Goal: Task Accomplishment & Management: Use online tool/utility

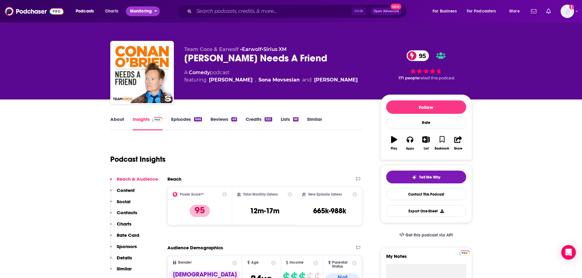
click at [157, 11] on icon "open menu" at bounding box center [156, 11] width 2 height 2
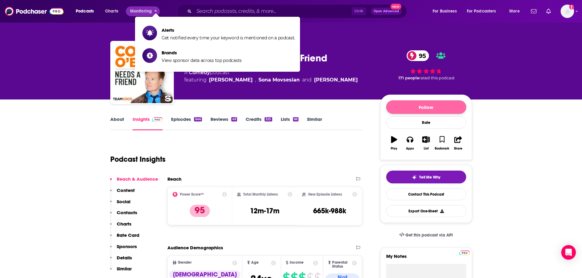
drag, startPoint x: 504, startPoint y: 126, endPoint x: 465, endPoint y: 107, distance: 43.3
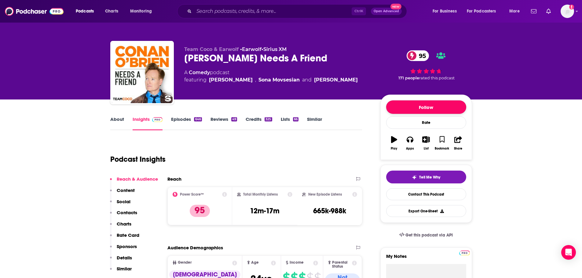
click at [436, 107] on button "Follow" at bounding box center [426, 106] width 80 height 13
click at [437, 108] on icon "button" at bounding box center [437, 107] width 3 height 2
click at [266, 11] on input "Search podcasts, credits, & more..." at bounding box center [273, 11] width 158 height 10
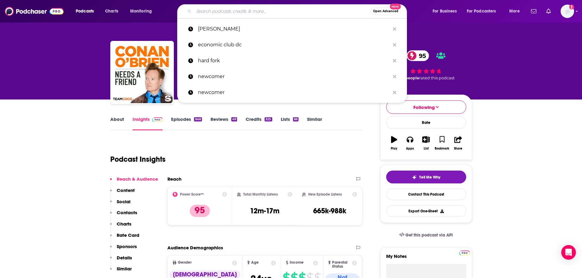
click at [266, 11] on input "Search podcasts, credits, & more..." at bounding box center [282, 11] width 176 height 10
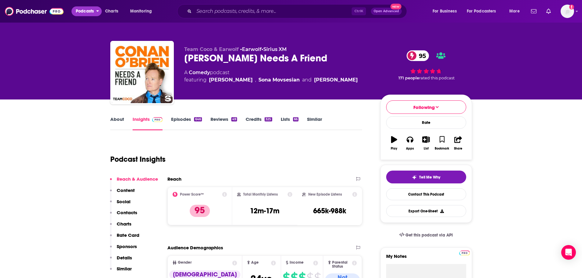
click at [97, 13] on button "Podcasts" at bounding box center [86, 11] width 30 height 10
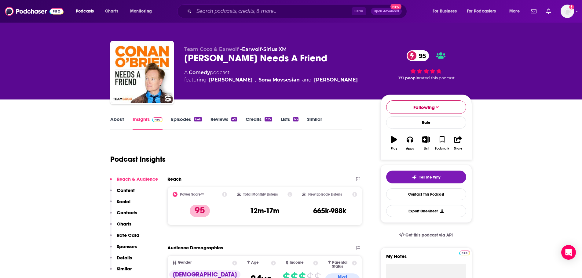
click at [438, 106] on icon "button" at bounding box center [437, 107] width 3 height 5
click at [498, 14] on button "For Podcasters" at bounding box center [484, 11] width 42 height 10
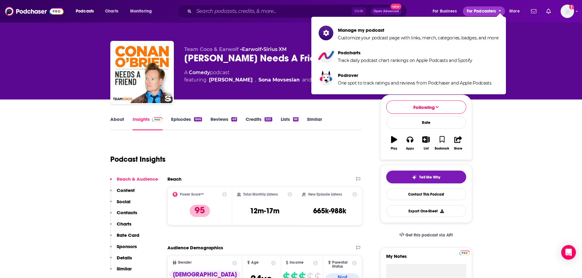
click at [498, 14] on span "close menu" at bounding box center [499, 10] width 3 height 7
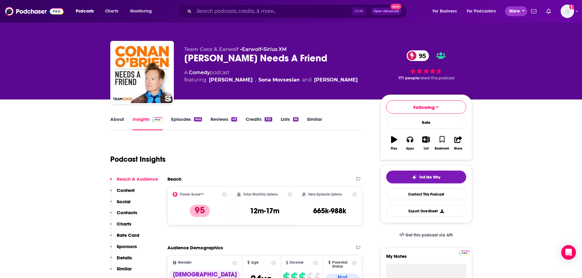
click at [521, 11] on button "More" at bounding box center [516, 11] width 22 height 10
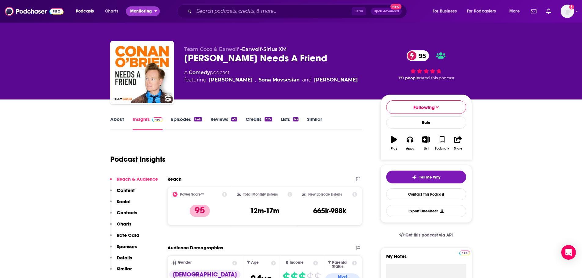
click at [143, 15] on span "Monitoring" at bounding box center [141, 11] width 22 height 9
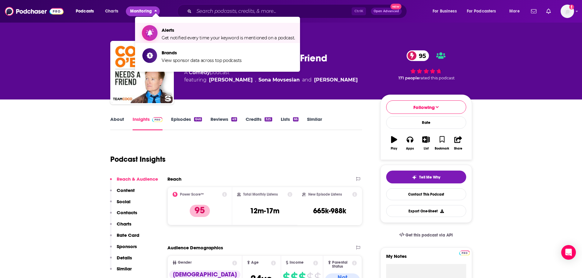
click at [196, 39] on span "Get notified every time your keyword is mentioned on a podcast." at bounding box center [228, 37] width 133 height 5
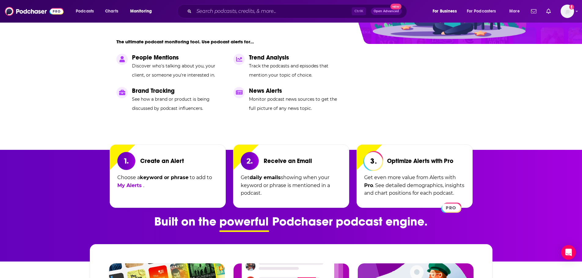
scroll to position [153, 0]
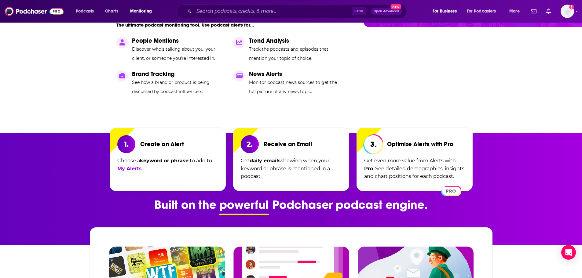
click at [454, 191] on span "PRO" at bounding box center [451, 191] width 18 height 8
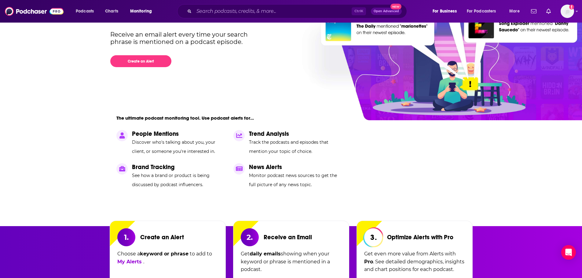
scroll to position [0, 0]
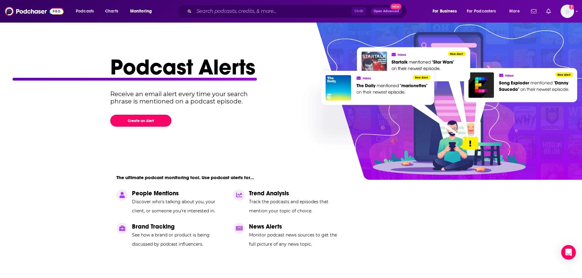
click at [141, 121] on button "Create an Alert" at bounding box center [140, 121] width 61 height 12
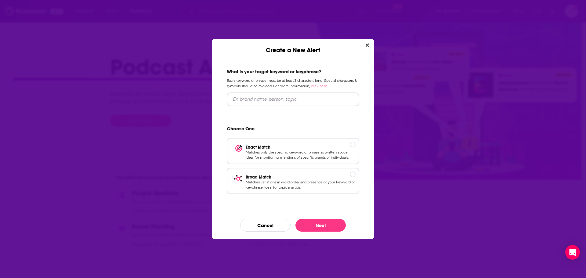
click at [326, 87] on link "click here" at bounding box center [319, 86] width 16 height 4
click at [271, 99] on input "Create a New Alert" at bounding box center [293, 100] width 133 height 14
click at [295, 101] on input "Create a New Alert" at bounding box center [293, 100] width 133 height 14
type input "No Azure for"
click at [298, 92] on div "What is your target keyword or keyphrase? Each keyword or phrase must be at lea…" at bounding box center [293, 133] width 147 height 144
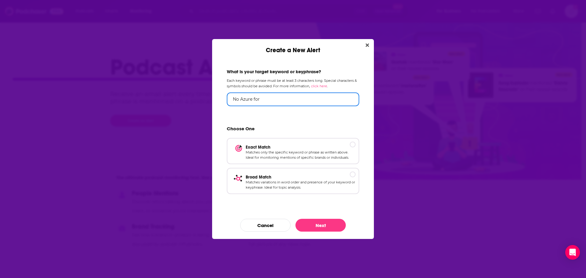
click at [293, 100] on input "No Azure for" at bounding box center [293, 100] width 133 height 14
drag, startPoint x: 249, startPoint y: 102, endPoint x: 221, endPoint y: 101, distance: 27.5
click at [221, 101] on div "What is your target keyword or keyphrase? Each keyword or phrase must be at lea…" at bounding box center [293, 133] width 147 height 144
click at [311, 100] on input "Create a New Alert" at bounding box center [293, 100] width 133 height 14
type input "Microsoft Copilot"
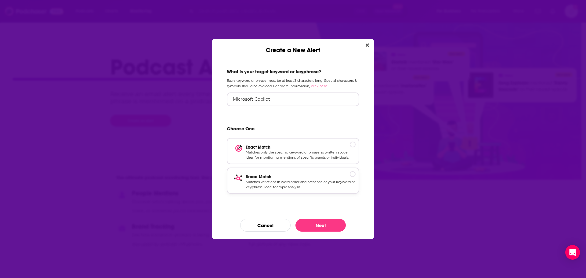
click at [352, 177] on p "Broad Match" at bounding box center [301, 176] width 110 height 5
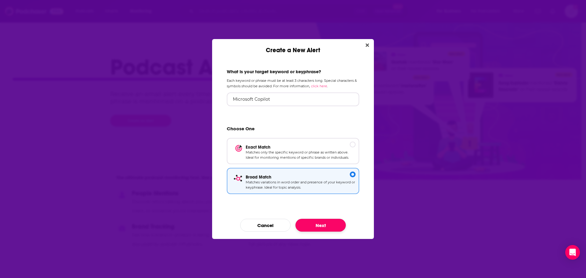
click at [329, 223] on button "Next" at bounding box center [321, 225] width 50 height 13
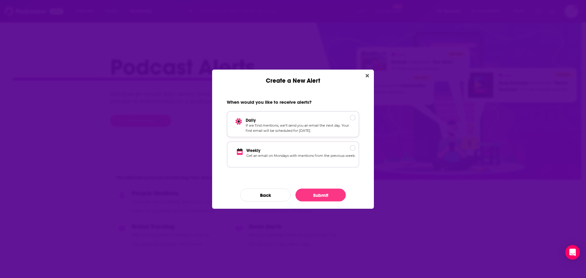
click at [353, 115] on div "Create a New Alert" at bounding box center [353, 118] width 6 height 6
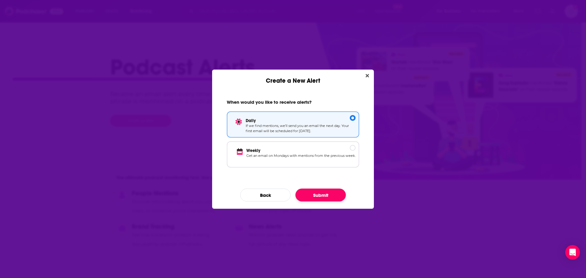
click at [324, 195] on button "Submit" at bounding box center [321, 195] width 50 height 13
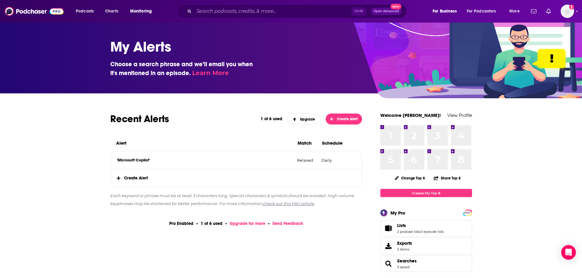
click at [385, 128] on div "1 1" at bounding box center [390, 135] width 20 height 20
click at [425, 194] on link "Create My Top 8" at bounding box center [426, 193] width 92 height 8
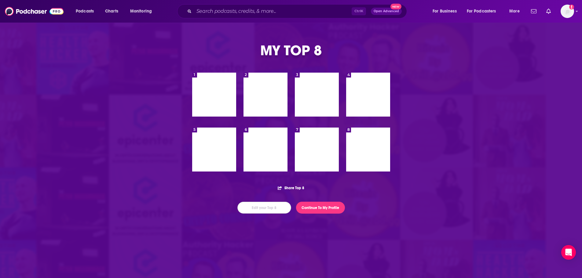
click at [272, 205] on button "Edit your Top 8" at bounding box center [264, 208] width 54 height 12
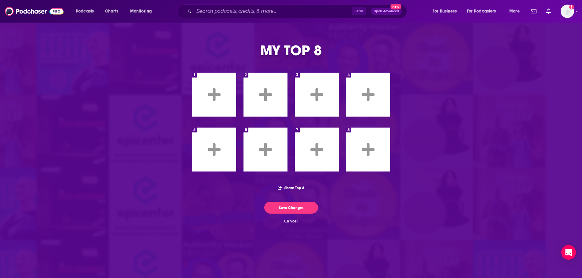
click at [227, 89] on div at bounding box center [214, 95] width 44 height 44
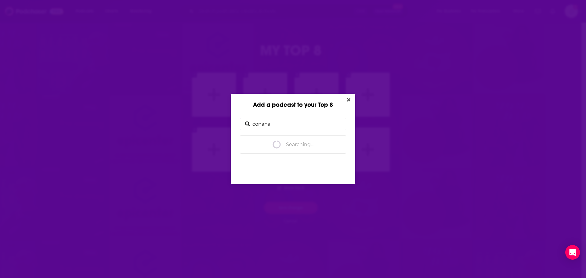
type input "conan"
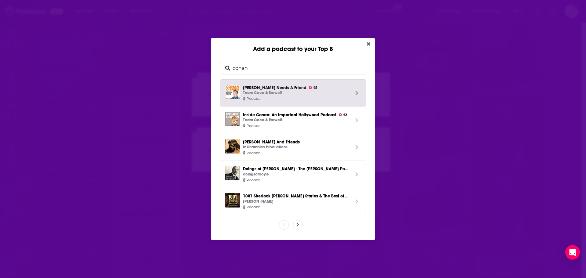
click at [266, 88] on span "Conan O’Brien Needs A Friend 95 Team Coco & Earwolf" at bounding box center [296, 91] width 107 height 12
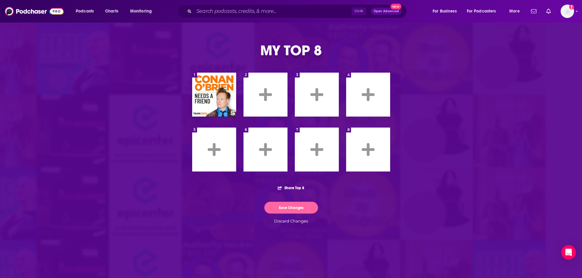
click at [299, 210] on button "Save Changes" at bounding box center [291, 208] width 54 height 12
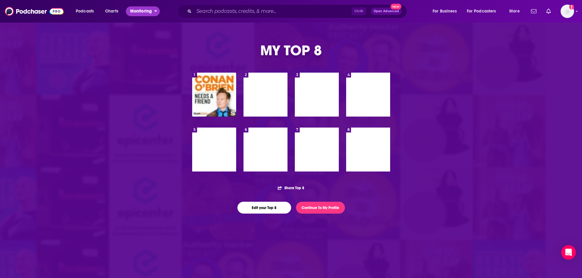
click at [153, 10] on button "Monitoring" at bounding box center [143, 11] width 34 height 10
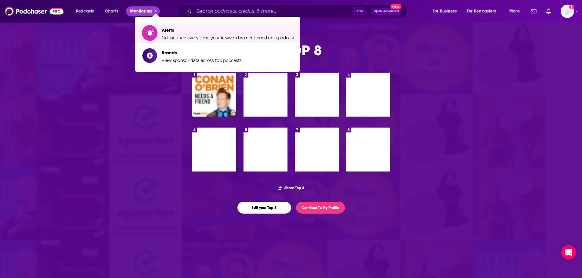
click at [166, 32] on span "Alerts" at bounding box center [228, 30] width 133 height 6
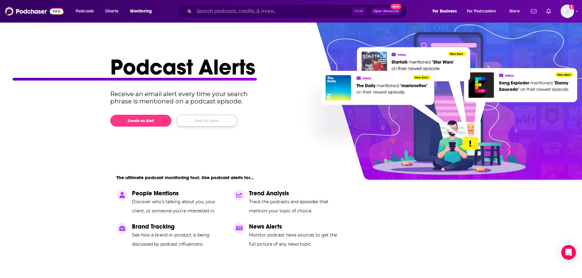
click at [221, 123] on button "View My Alerts" at bounding box center [206, 121] width 61 height 12
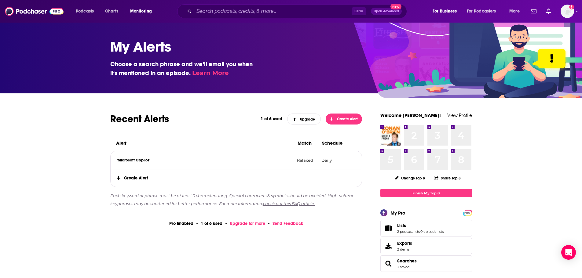
click at [144, 161] on p ""Microsoft Copilot"" at bounding box center [205, 160] width 176 height 5
click at [134, 159] on p ""Microsoft Copilot"" at bounding box center [205, 160] width 176 height 5
click at [128, 162] on p ""Microsoft Copilot"" at bounding box center [205, 160] width 176 height 5
click at [151, 159] on p ""Microsoft Copilot"" at bounding box center [205, 160] width 176 height 5
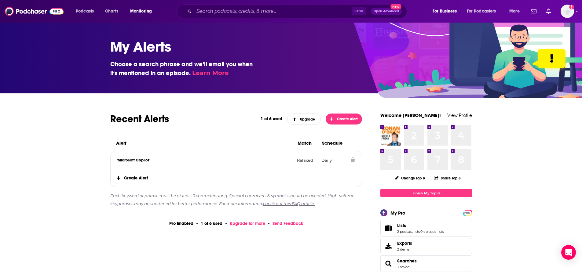
click at [128, 160] on p ""Microsoft Copilot"" at bounding box center [205, 160] width 176 height 5
drag, startPoint x: 159, startPoint y: 159, endPoint x: 127, endPoint y: 157, distance: 31.8
click at [159, 159] on p ""Microsoft Copilot"" at bounding box center [205, 160] width 176 height 5
click at [127, 157] on div ""Microsoft Copilot" Relaxed Daily" at bounding box center [236, 160] width 251 height 18
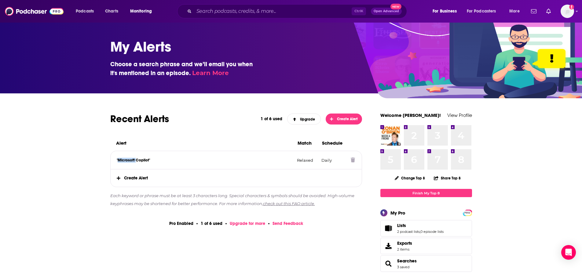
click at [128, 159] on p ""Microsoft Copilot"" at bounding box center [205, 160] width 176 height 5
click at [187, 161] on p ""Microsoft Copilot"" at bounding box center [205, 160] width 176 height 5
click at [353, 161] on icon at bounding box center [353, 160] width 4 height 5
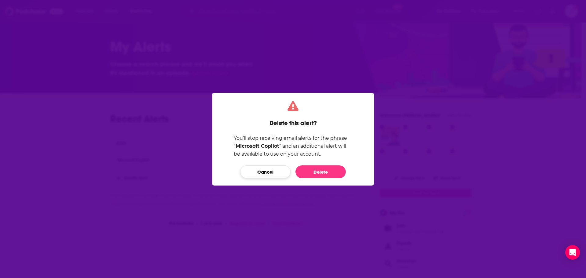
click at [266, 173] on button "Cancel" at bounding box center [265, 172] width 50 height 13
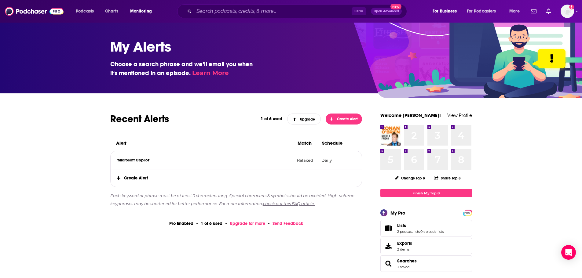
click at [130, 174] on span "Create Alert" at bounding box center [236, 178] width 251 height 17
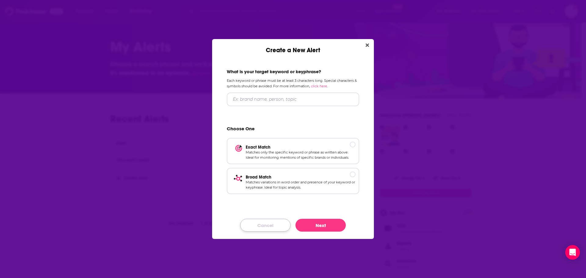
click at [267, 223] on button "Cancel" at bounding box center [265, 225] width 50 height 13
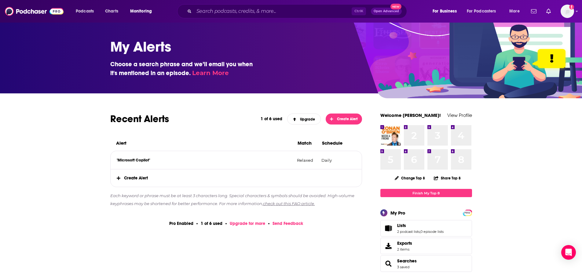
click at [131, 179] on span "Create Alert" at bounding box center [236, 178] width 251 height 17
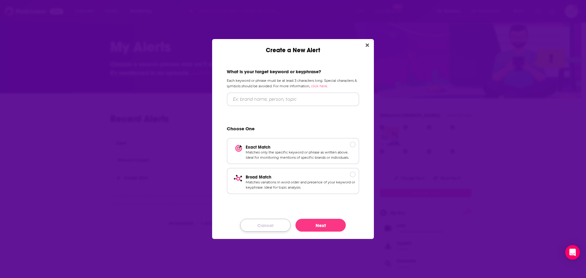
click at [267, 227] on button "Cancel" at bounding box center [265, 225] width 50 height 13
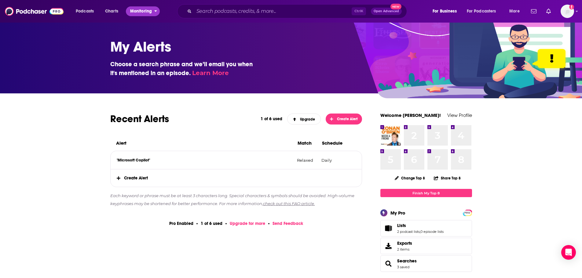
click at [156, 12] on icon "open menu" at bounding box center [155, 10] width 3 height 4
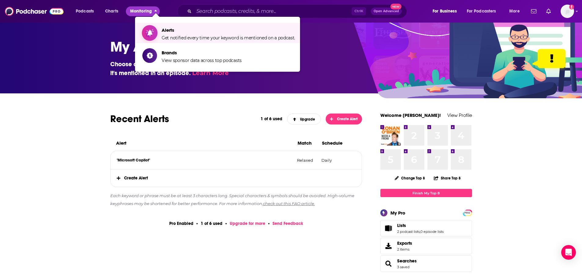
click at [175, 34] on span "Alerts Get notified every time your keyword is mentioned on a podcast." at bounding box center [228, 32] width 133 height 15
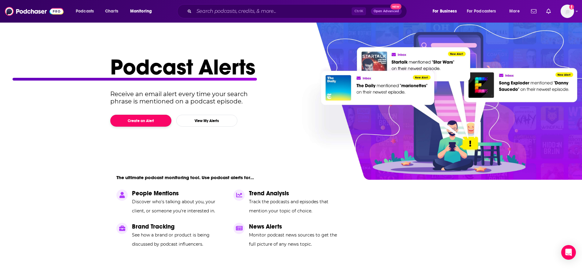
click at [139, 121] on button "Create an Alert" at bounding box center [140, 121] width 61 height 12
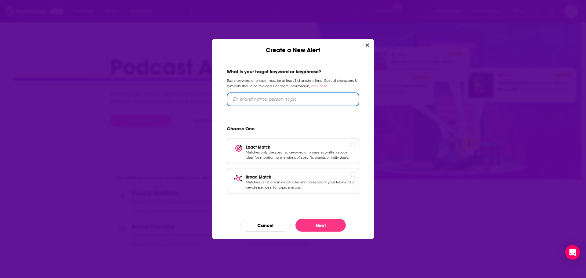
click at [288, 102] on input "Create a New Alert" at bounding box center [293, 100] width 133 height 14
type input "M"
type input "Microsoft Azure"
click at [351, 182] on p "Matches variations in word order and presence of your keyword or keyphrase. Ide…" at bounding box center [301, 185] width 110 height 11
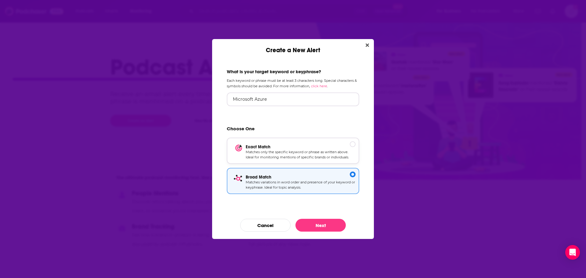
click at [353, 144] on div "Create a New Alert" at bounding box center [353, 144] width 6 height 6
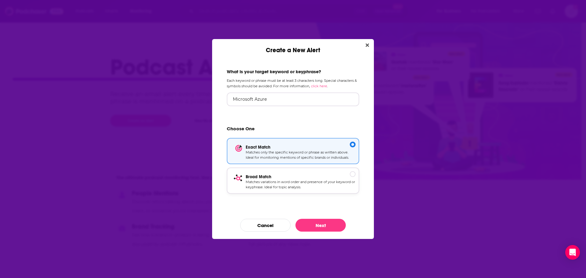
click at [351, 183] on p "Matches variations in word order and presence of your keyword or keyphrase. Ide…" at bounding box center [301, 185] width 110 height 11
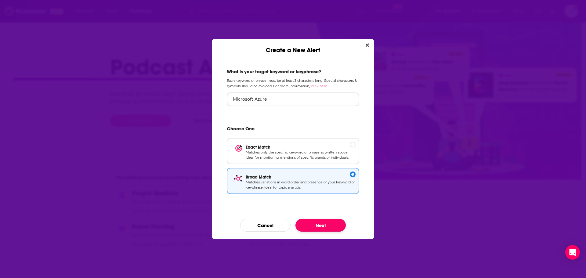
click at [329, 226] on button "Next" at bounding box center [321, 225] width 50 height 13
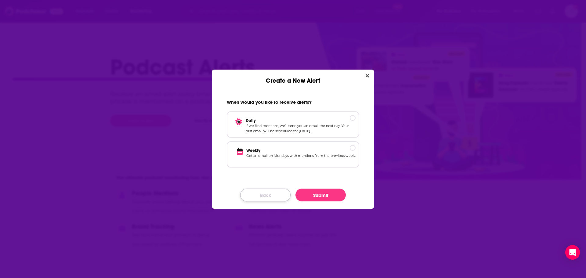
click at [261, 199] on button "Back" at bounding box center [265, 195] width 50 height 13
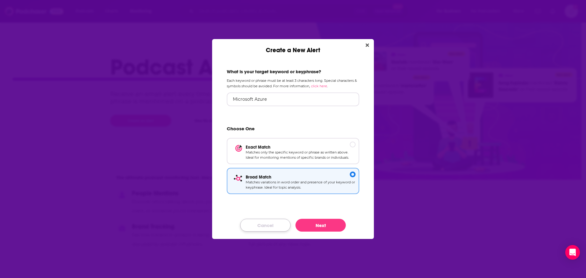
click at [268, 226] on button "Cancel" at bounding box center [265, 225] width 50 height 13
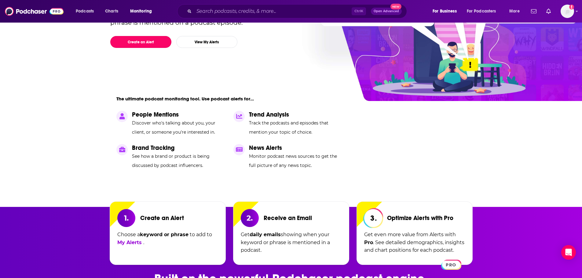
scroll to position [153, 0]
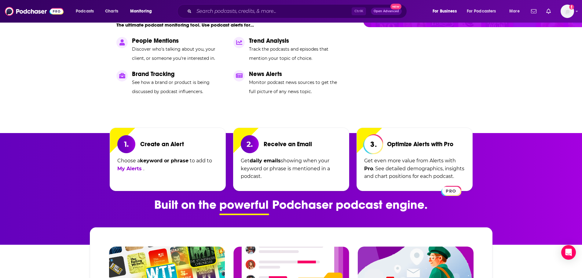
click at [454, 192] on span "PRO" at bounding box center [451, 191] width 18 height 8
click at [412, 165] on p "Get even more value from Alerts with Pro . See detailed demographics, insights …" at bounding box center [414, 170] width 101 height 27
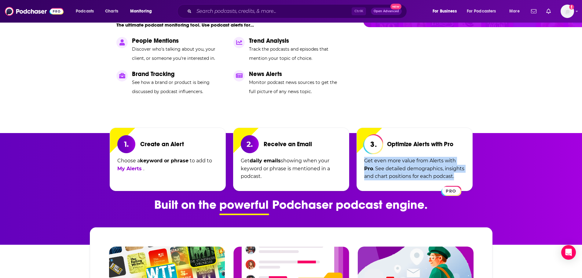
click at [412, 165] on p "Get even more value from Alerts with Pro . See detailed demographics, insights …" at bounding box center [414, 170] width 101 height 27
copy p "Get even more value from Alerts with Pro . See detailed demographics, insights …"
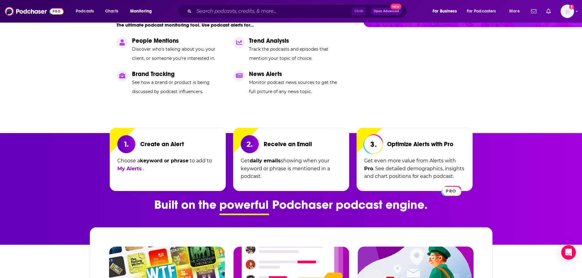
click at [469, 149] on div "3. Optimize Alerts with Pro Get even more value from Alerts with Pro . See deta…" at bounding box center [414, 160] width 116 height 64
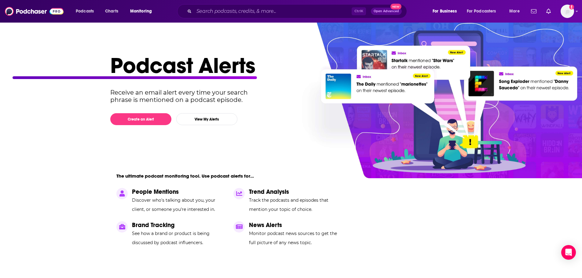
scroll to position [0, 0]
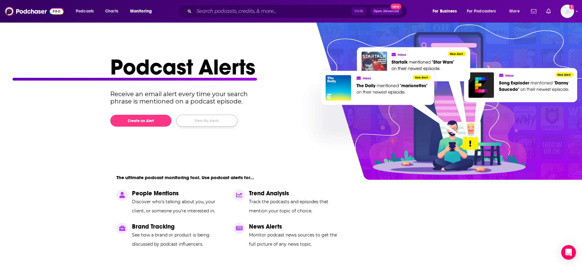
click at [200, 119] on button "View My Alerts" at bounding box center [206, 121] width 61 height 12
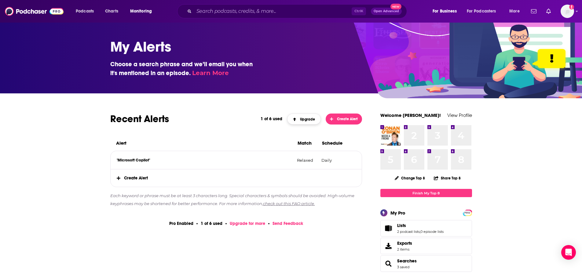
click at [310, 117] on span "Upgrade" at bounding box center [304, 119] width 22 height 4
click at [302, 204] on link "check out this FAQ article." at bounding box center [289, 203] width 52 height 5
